Goal: Task Accomplishment & Management: Use online tool/utility

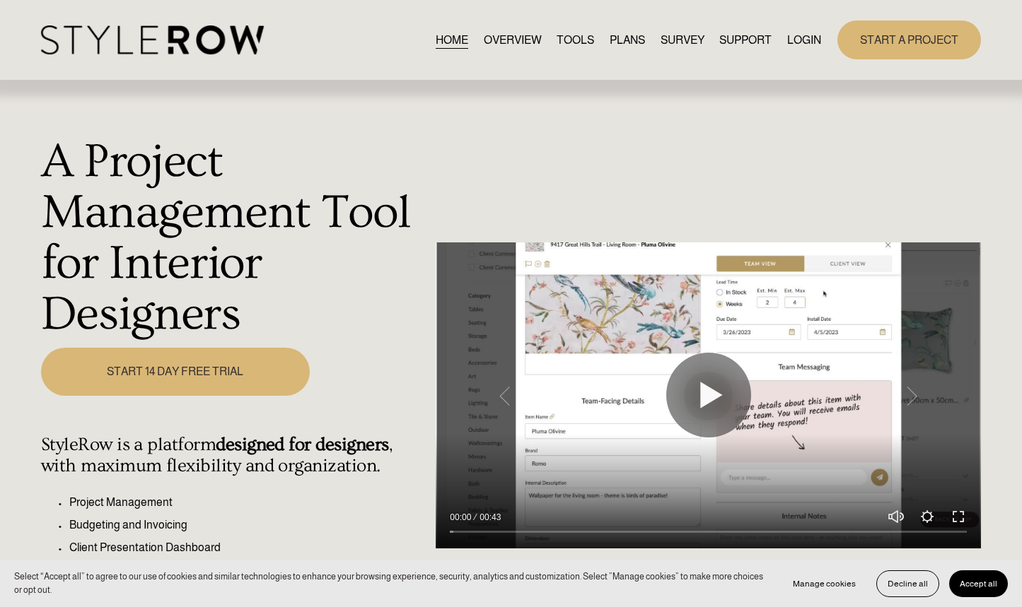
click at [818, 40] on link "LOGIN" at bounding box center [804, 39] width 34 height 19
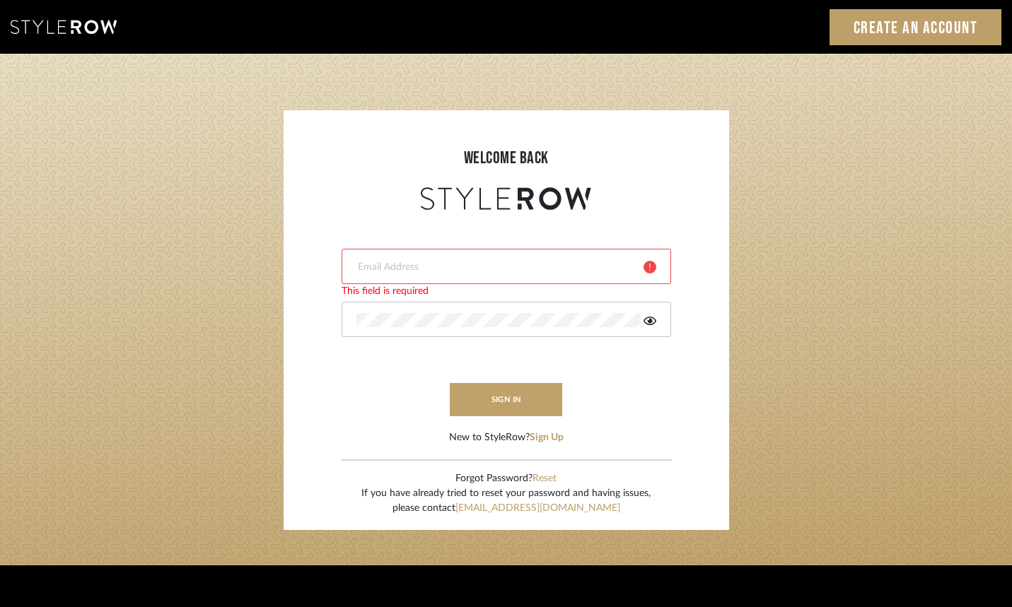
click at [479, 274] on div at bounding box center [507, 266] width 330 height 35
type input "aaron@hahnsellestudio.com"
click at [649, 321] on icon at bounding box center [649, 321] width 13 height 8
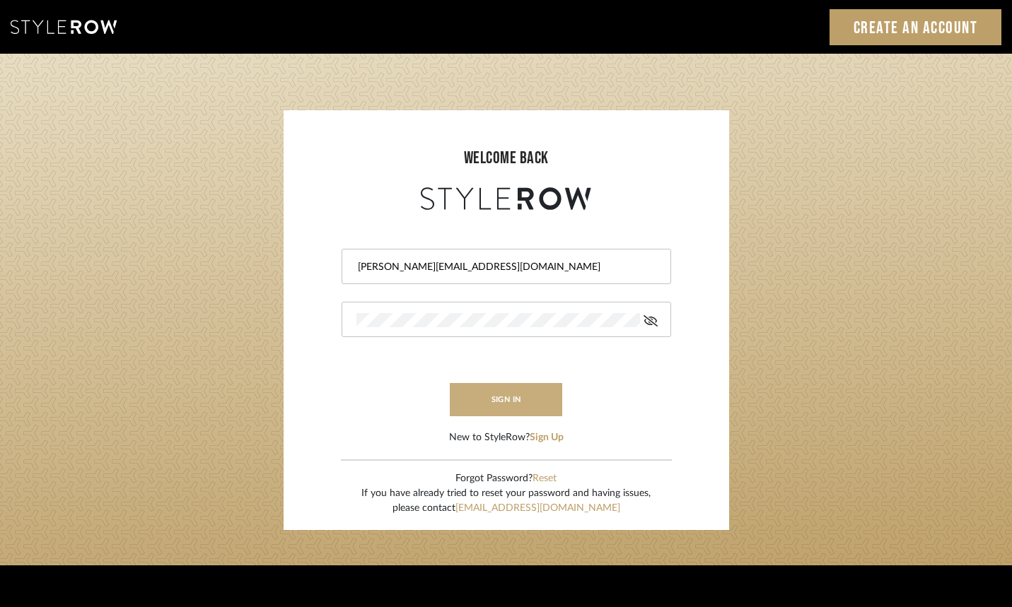
click at [511, 404] on button "sign in" at bounding box center [506, 399] width 113 height 33
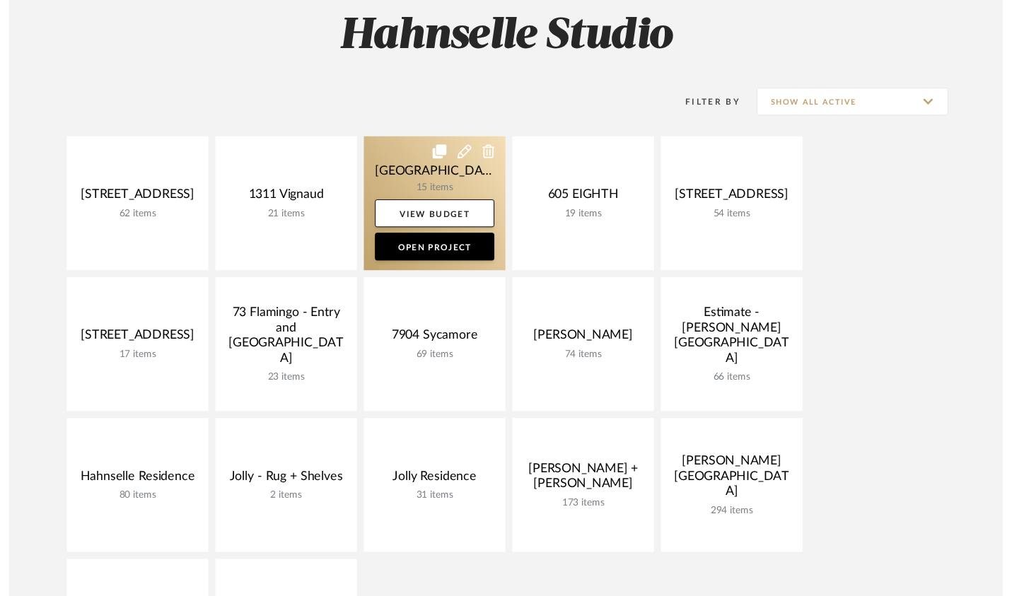
scroll to position [213, 0]
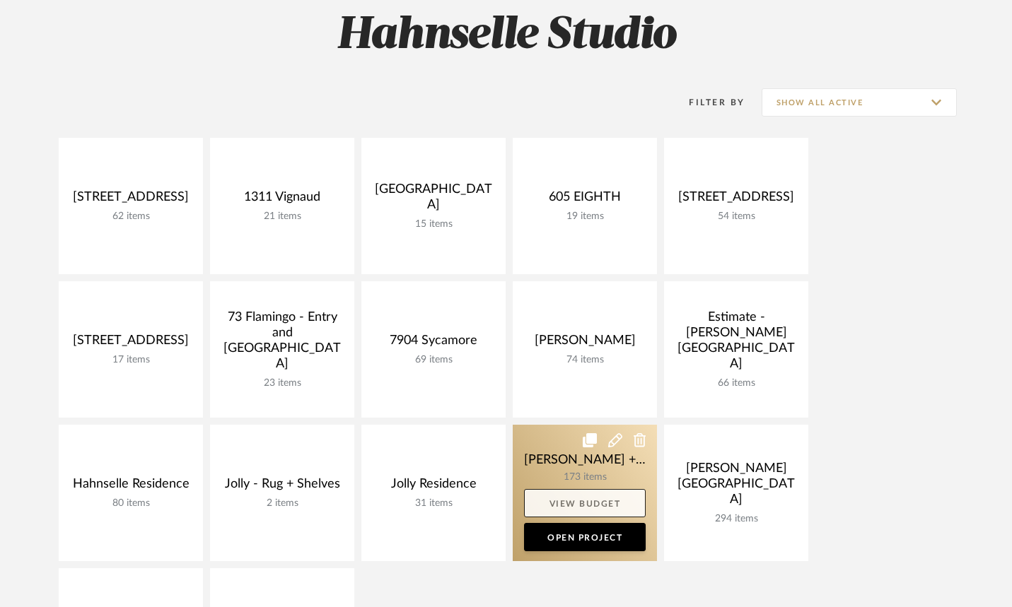
click at [585, 505] on link "View Budget" at bounding box center [585, 503] width 122 height 28
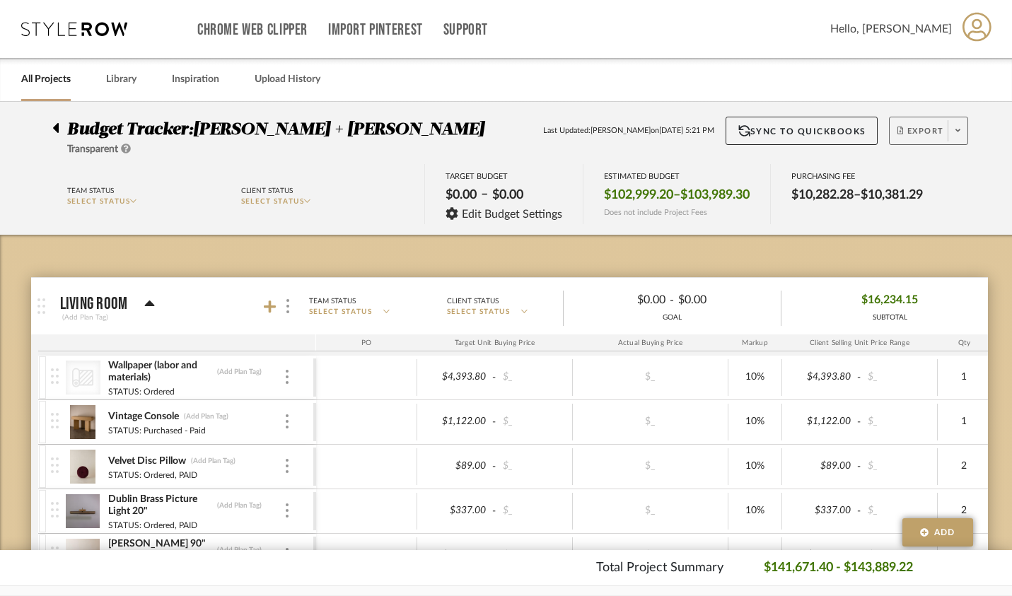
click at [960, 127] on span at bounding box center [958, 130] width 20 height 21
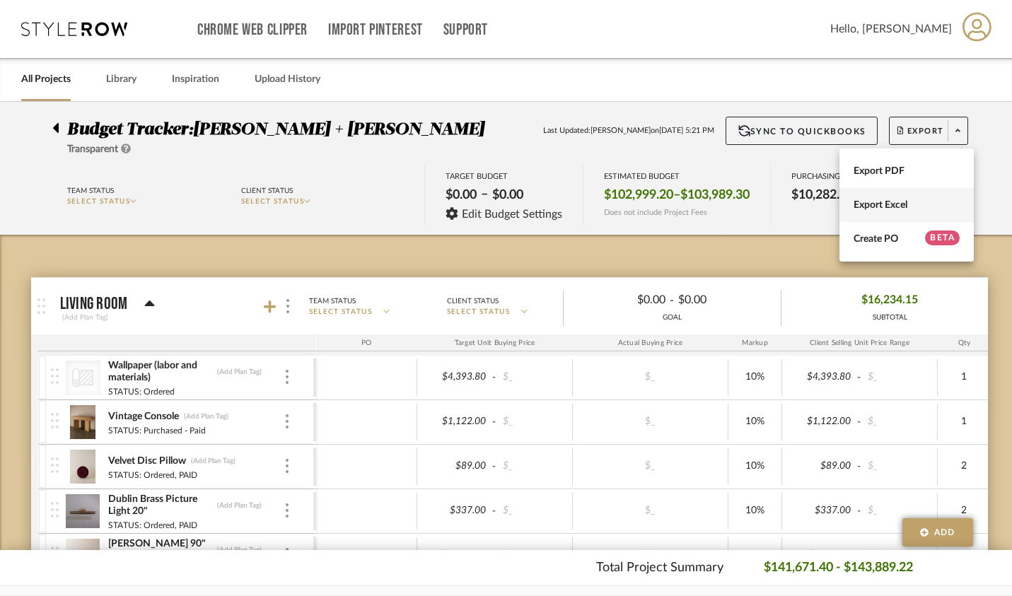
click at [902, 205] on span "Export Excel" at bounding box center [906, 205] width 106 height 12
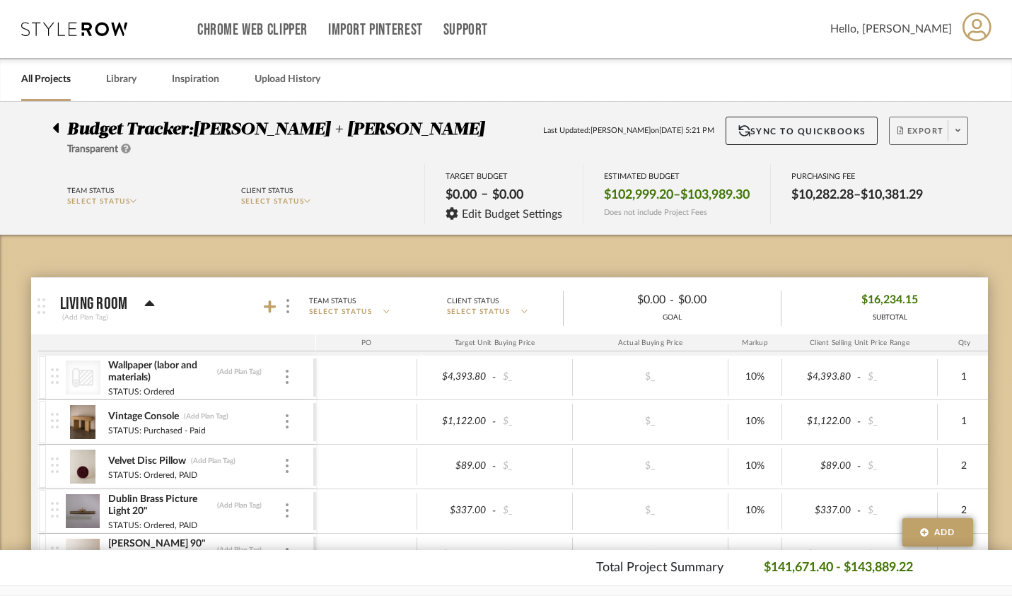
click at [939, 134] on span "Export" at bounding box center [920, 136] width 47 height 21
